Goal: Information Seeking & Learning: Learn about a topic

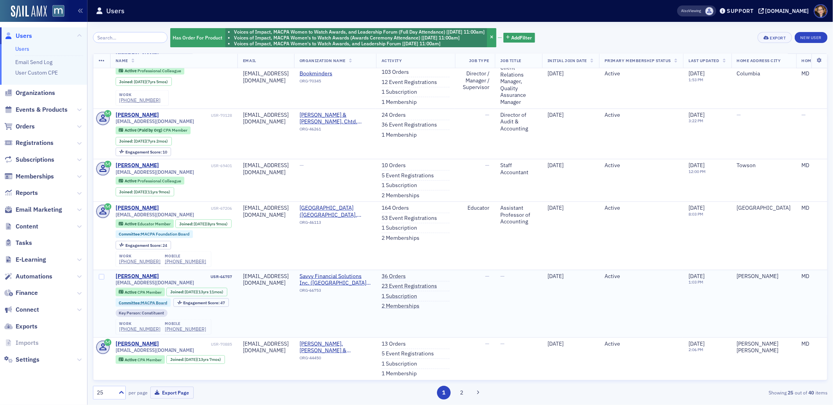
scroll to position [906, 0]
click at [26, 109] on span "Events & Products" at bounding box center [42, 109] width 52 height 9
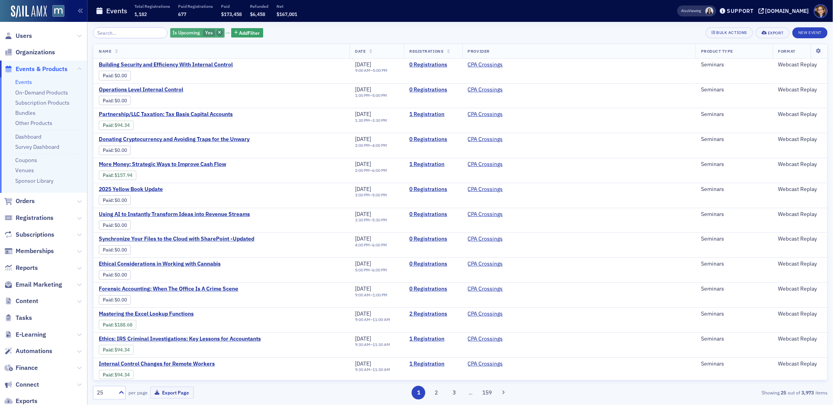
click at [218, 32] on icon "button" at bounding box center [219, 33] width 3 height 4
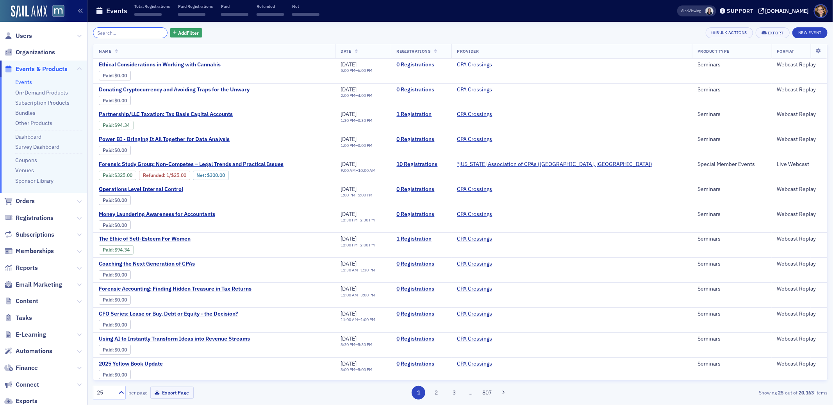
click at [130, 32] on input "search" at bounding box center [130, 32] width 75 height 11
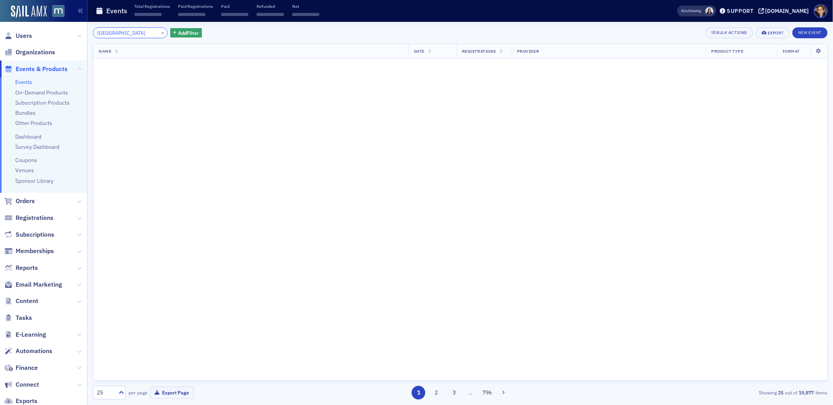
type input "[GEOGRAPHIC_DATA]"
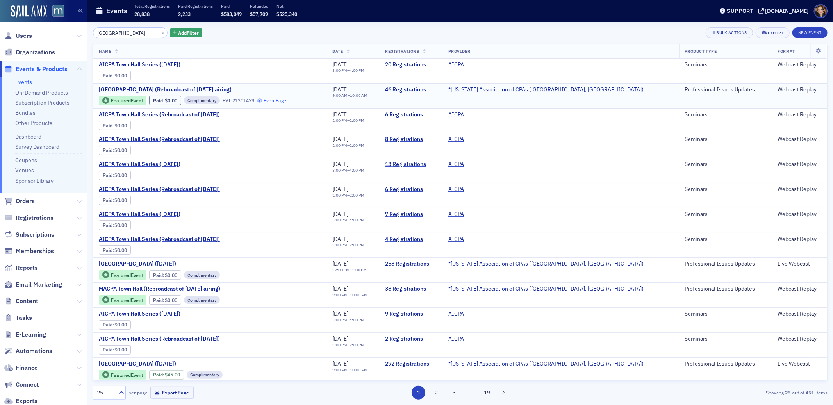
click at [278, 102] on link "Event Page" at bounding box center [272, 101] width 30 height 6
